Goal: Find specific page/section: Find specific page/section

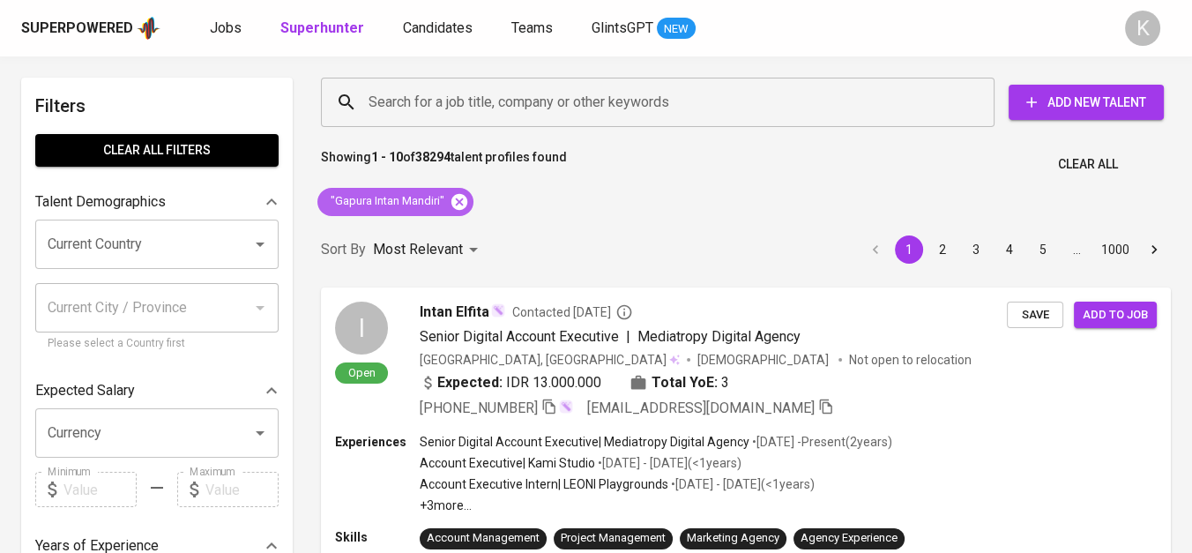
click at [463, 203] on icon at bounding box center [459, 201] width 16 height 16
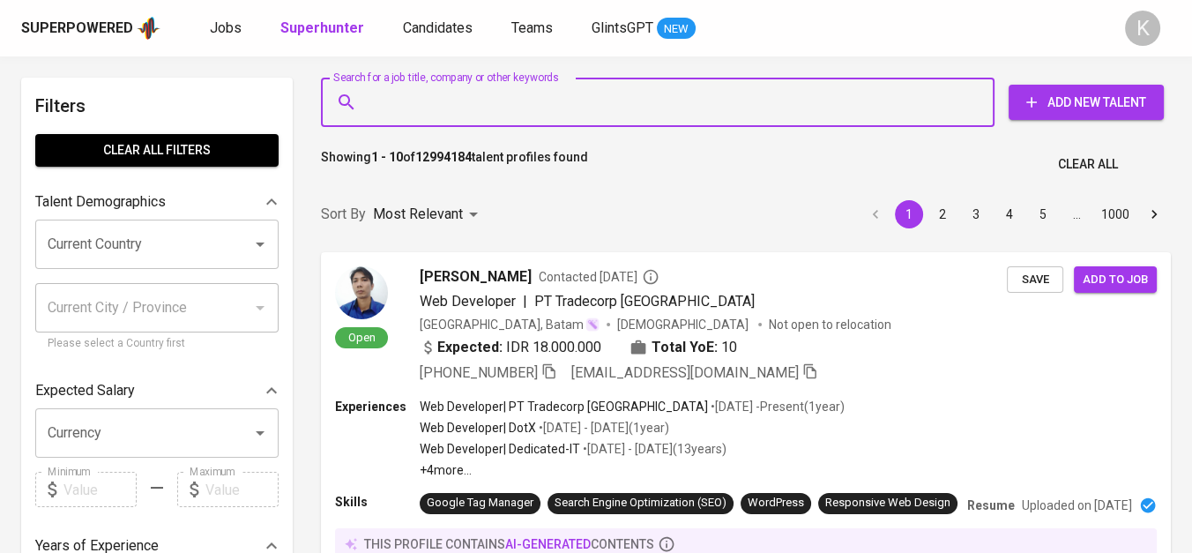
click at [483, 108] on input "Search for a job title, company or other keywords" at bounding box center [662, 103] width 596 height 34
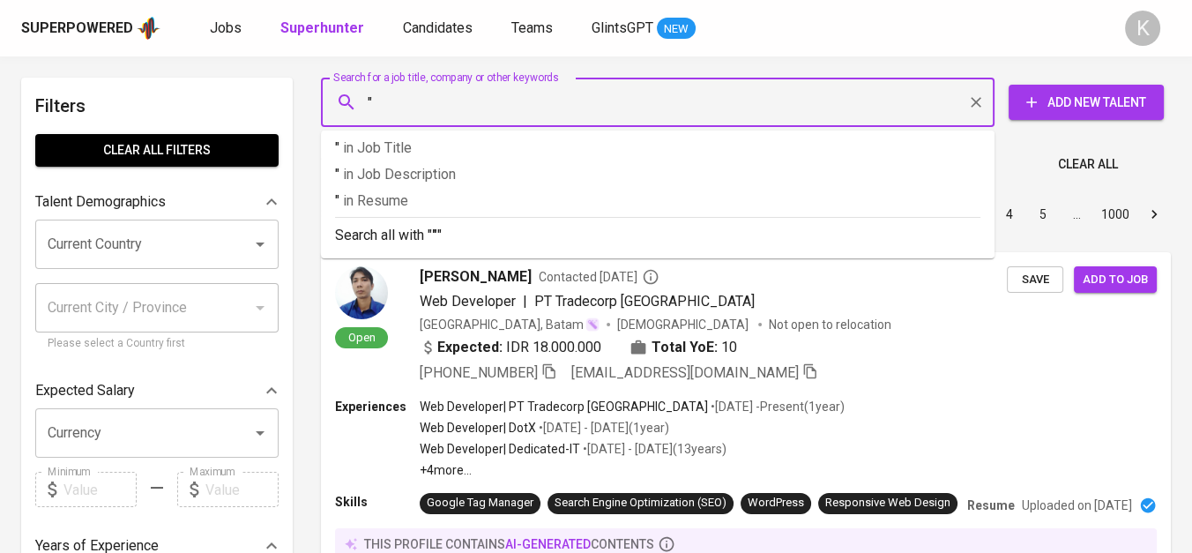
paste input "Khoe Berjaya Group"
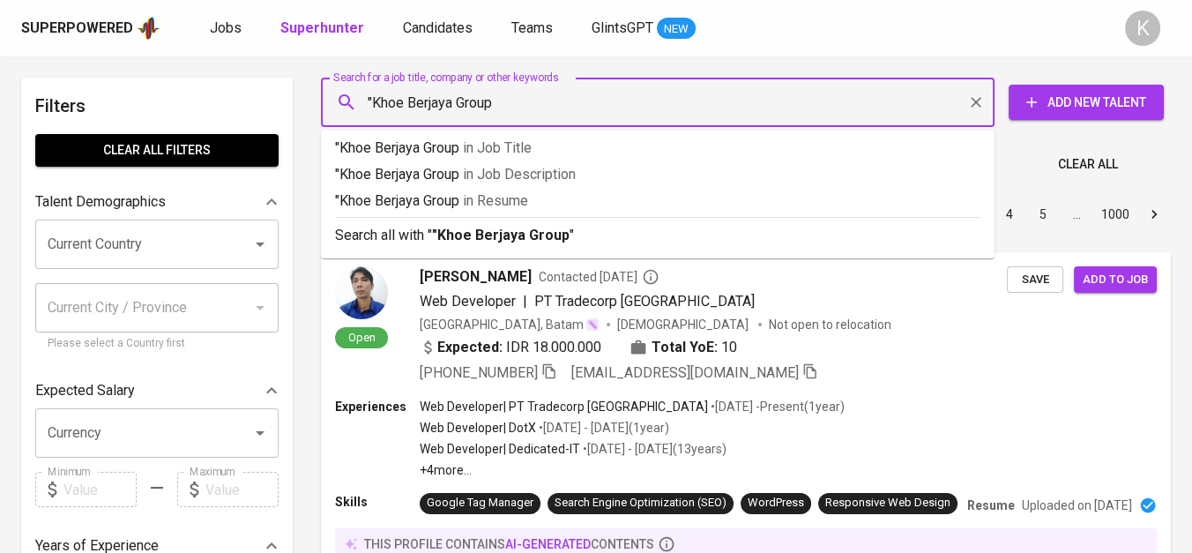
type input ""Khoe Berjaya Group""
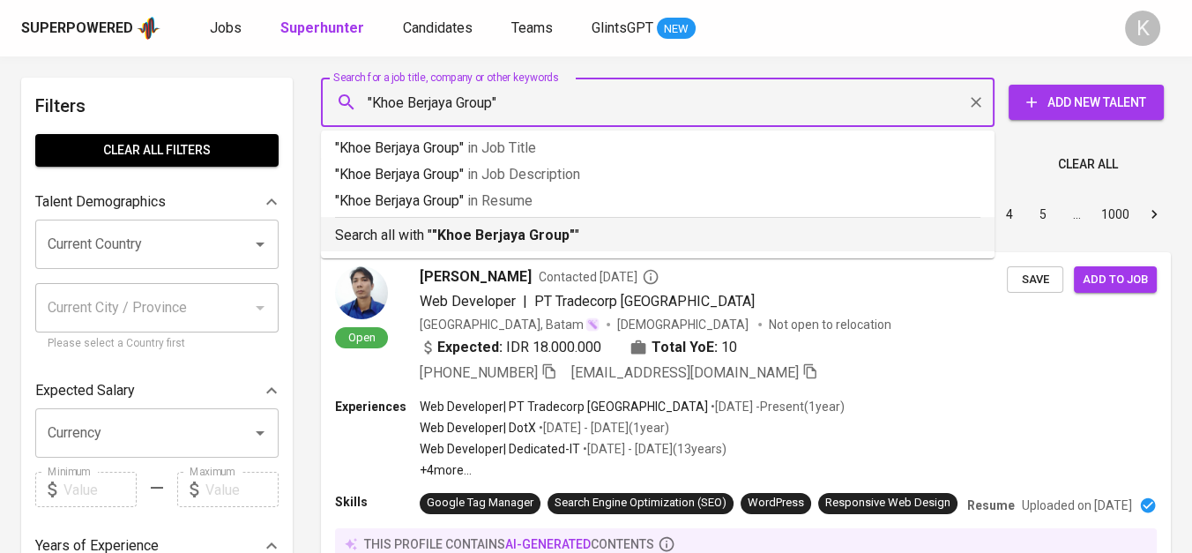
click at [564, 228] on b ""Khoe Berjaya Group"" at bounding box center [503, 235] width 143 height 17
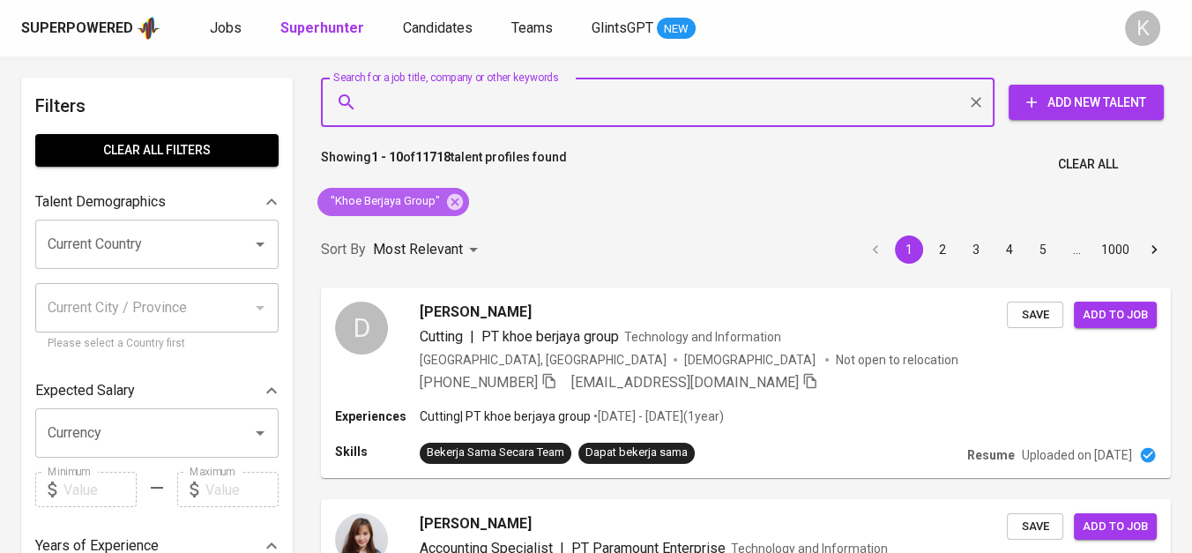
drag, startPoint x: 456, startPoint y: 197, endPoint x: 580, endPoint y: 8, distance: 226.0
click at [456, 197] on icon at bounding box center [455, 201] width 16 height 16
